Goal: Information Seeking & Learning: Learn about a topic

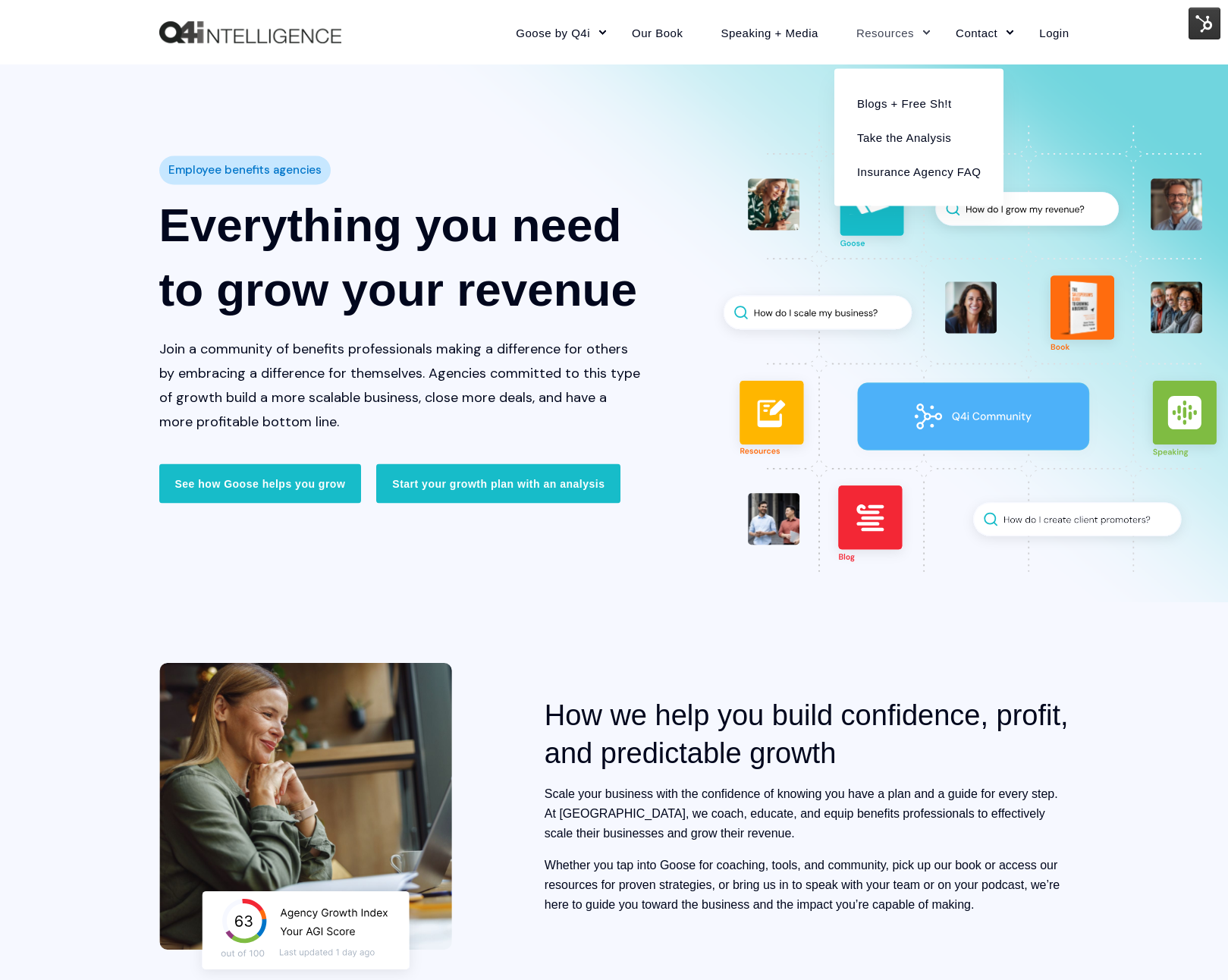
click at [886, 32] on link "Resources" at bounding box center [886, 32] width 99 height 66
click at [888, 95] on link "Blogs + Free Sh!t" at bounding box center [918, 103] width 146 height 34
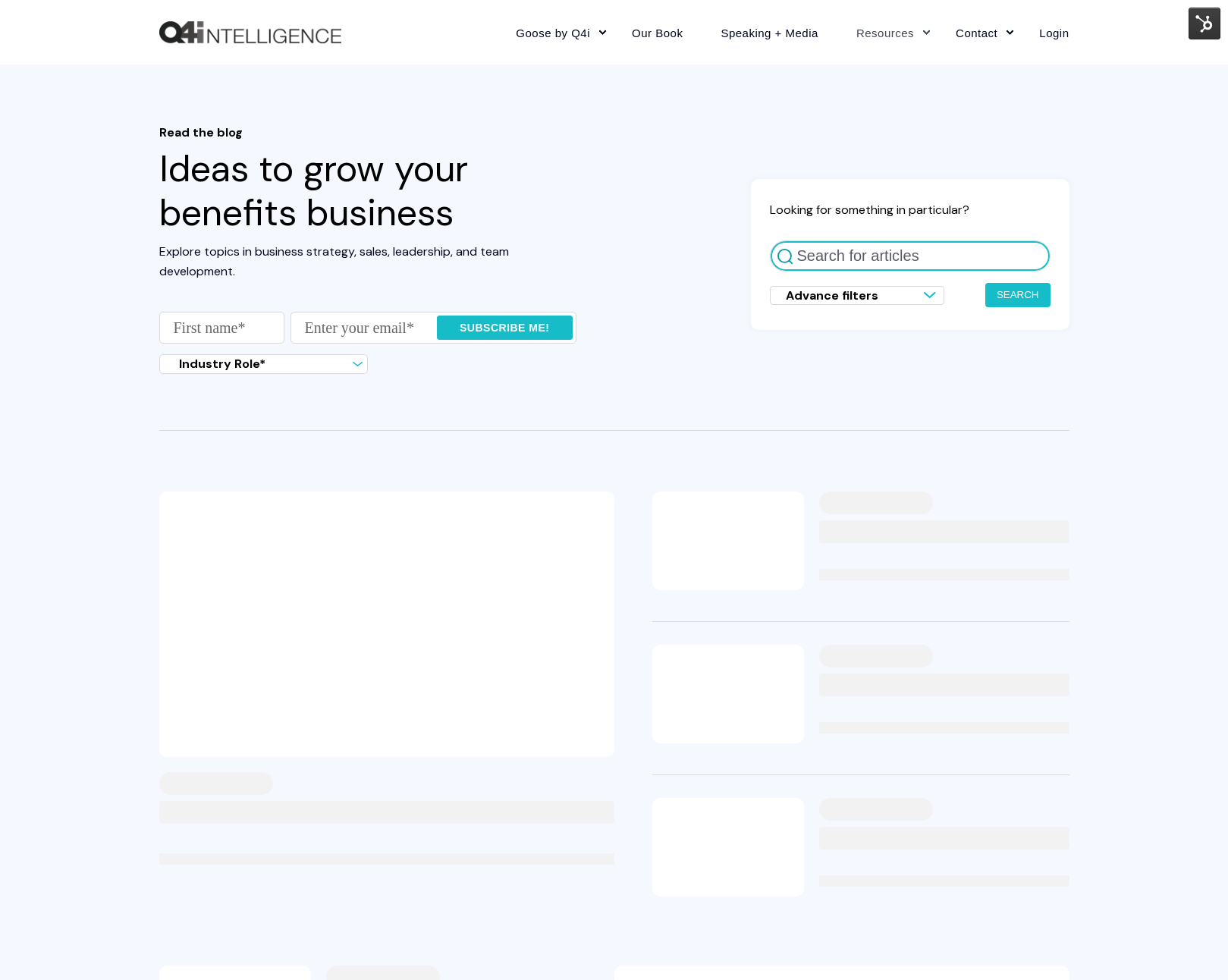
click at [891, 257] on input "Search for articles" at bounding box center [910, 256] width 281 height 31
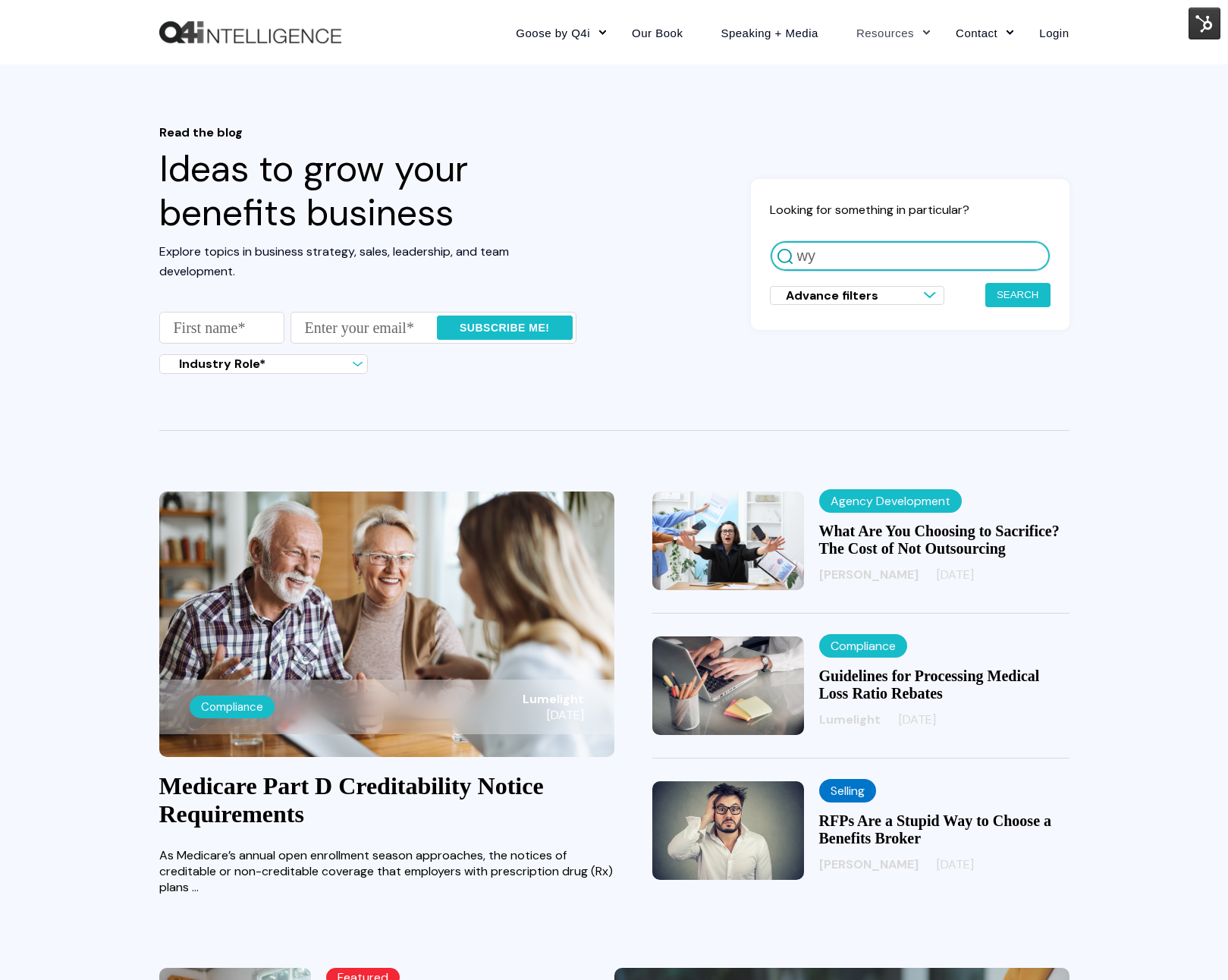
type input "w"
type input "why your buyers"
click at [985, 283] on button "Search" at bounding box center [1017, 295] width 65 height 24
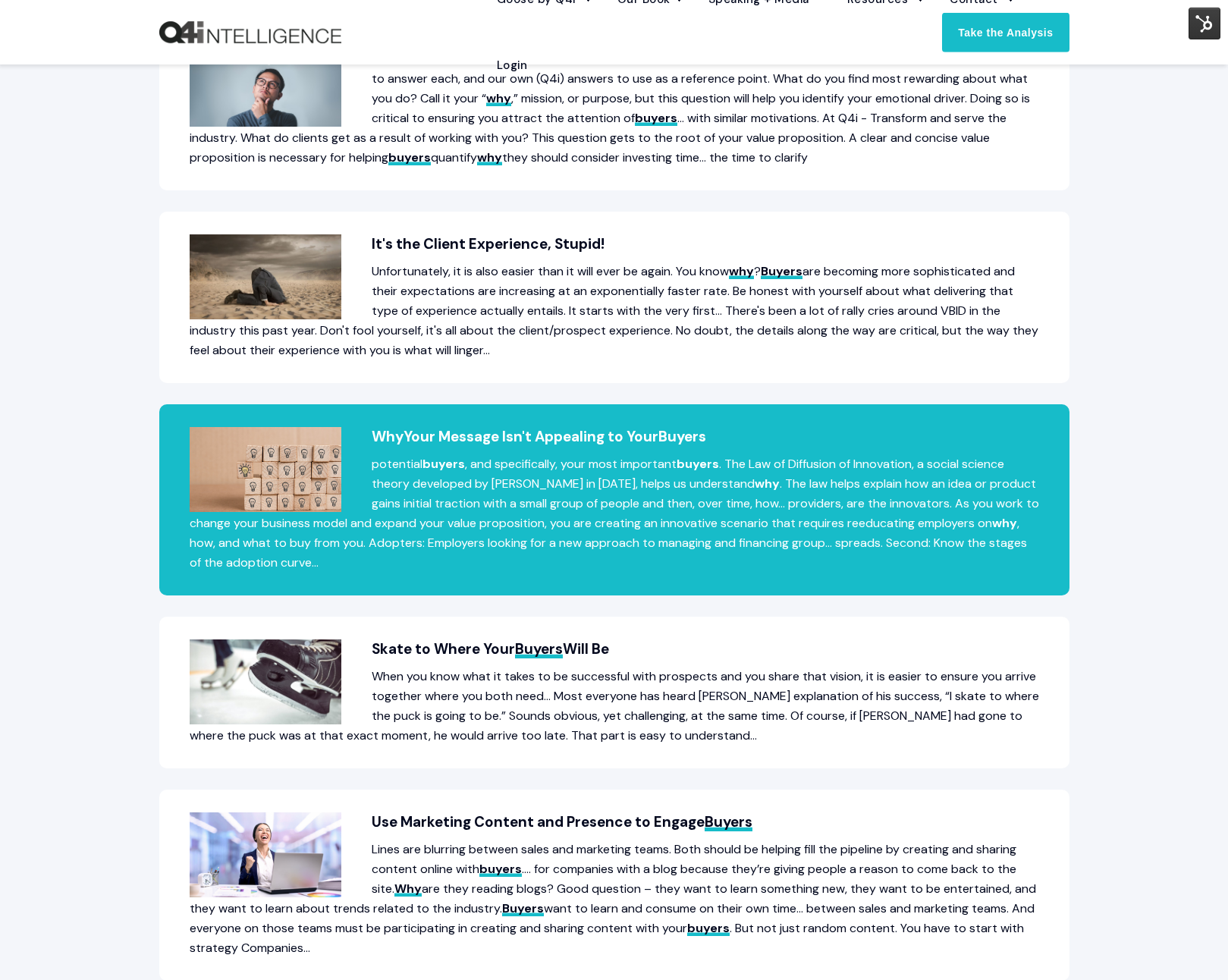
scroll to position [465, 0]
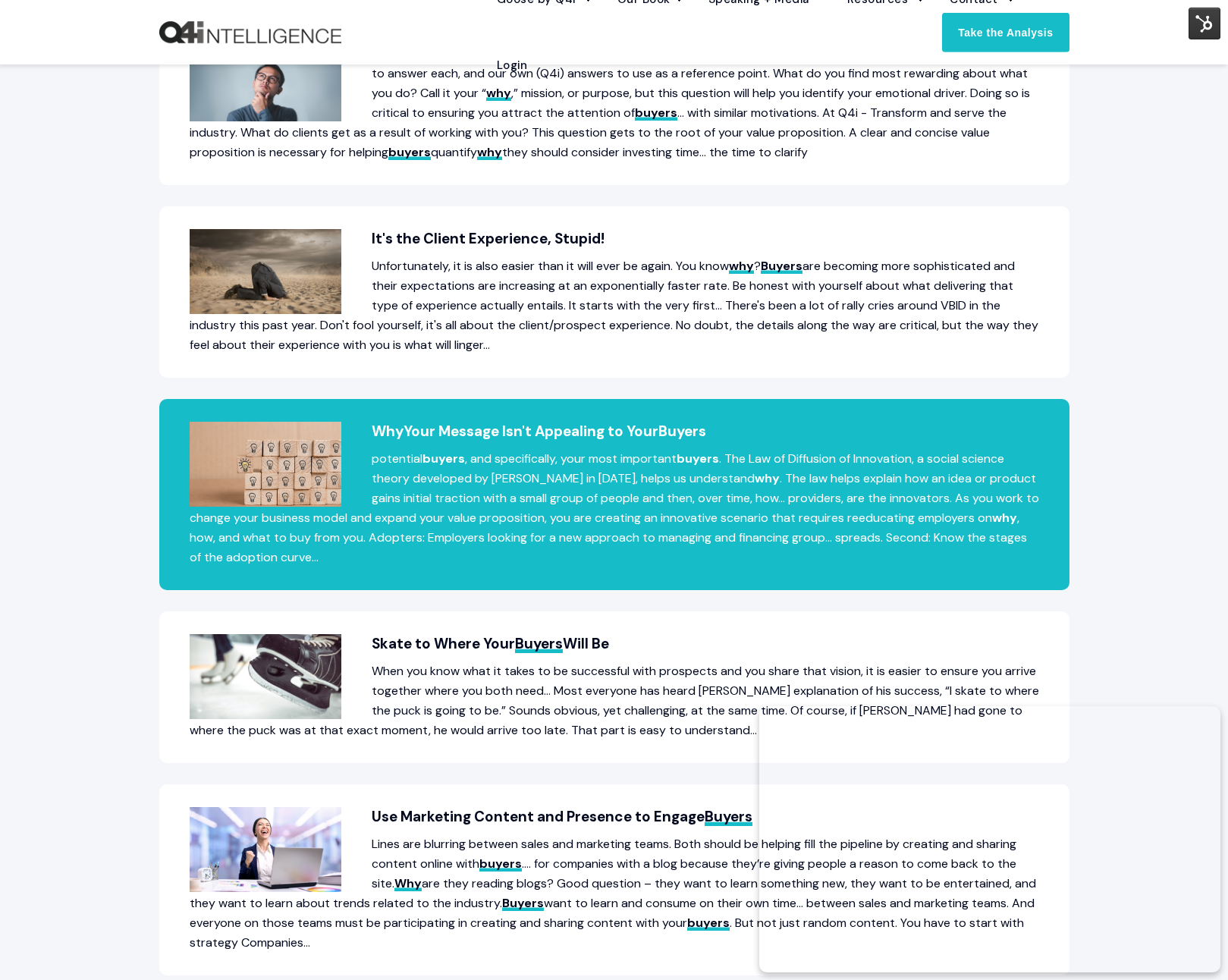
click at [548, 437] on h2 "Why Your Message Isn't Appealing to Your Buyers" at bounding box center [615, 431] width 850 height 20
